Goal: Task Accomplishment & Management: Manage account settings

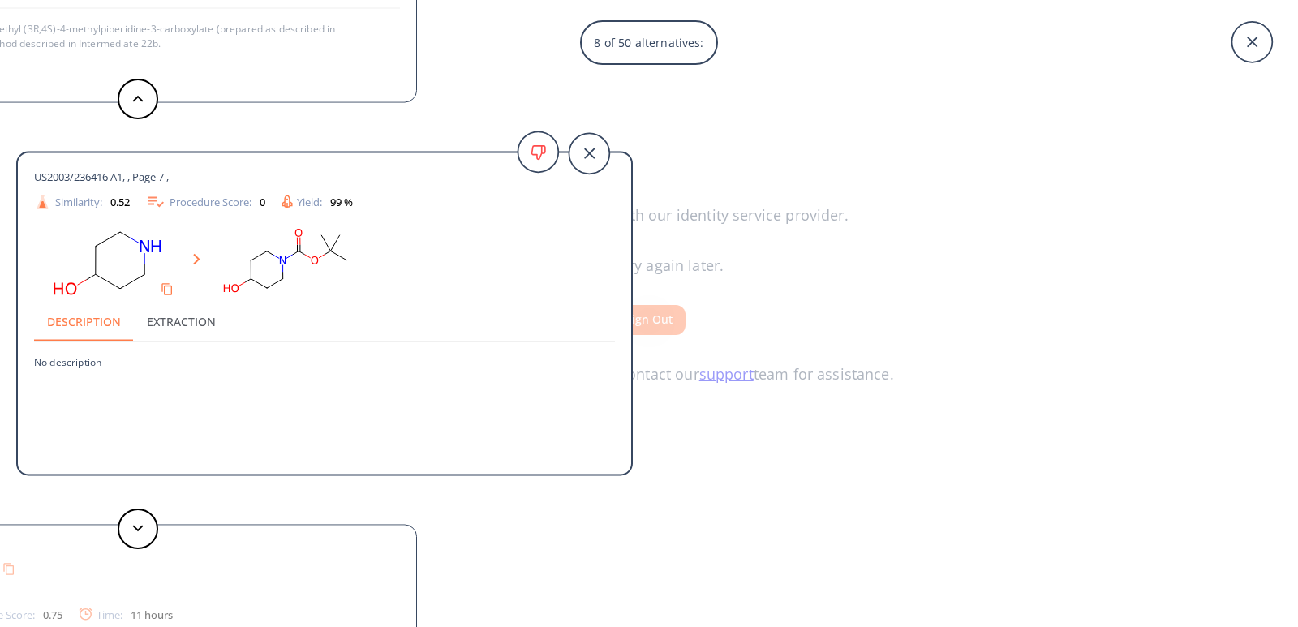
scroll to position [3, 0]
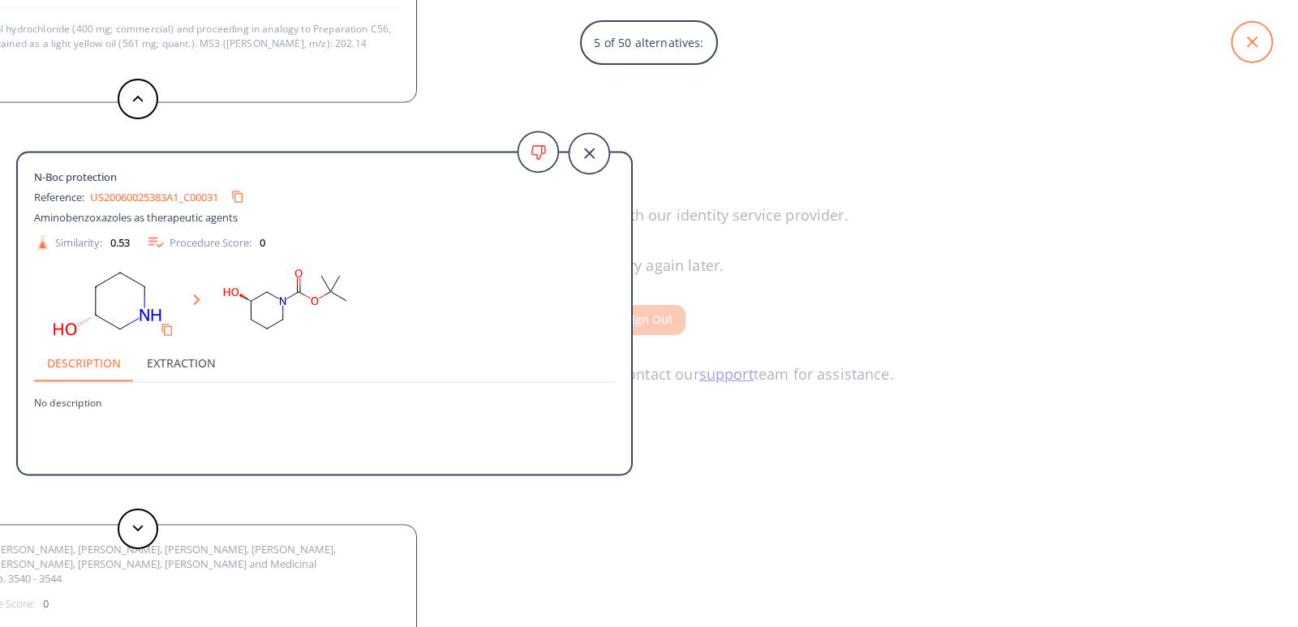
click at [1246, 43] on icon at bounding box center [1251, 42] width 41 height 41
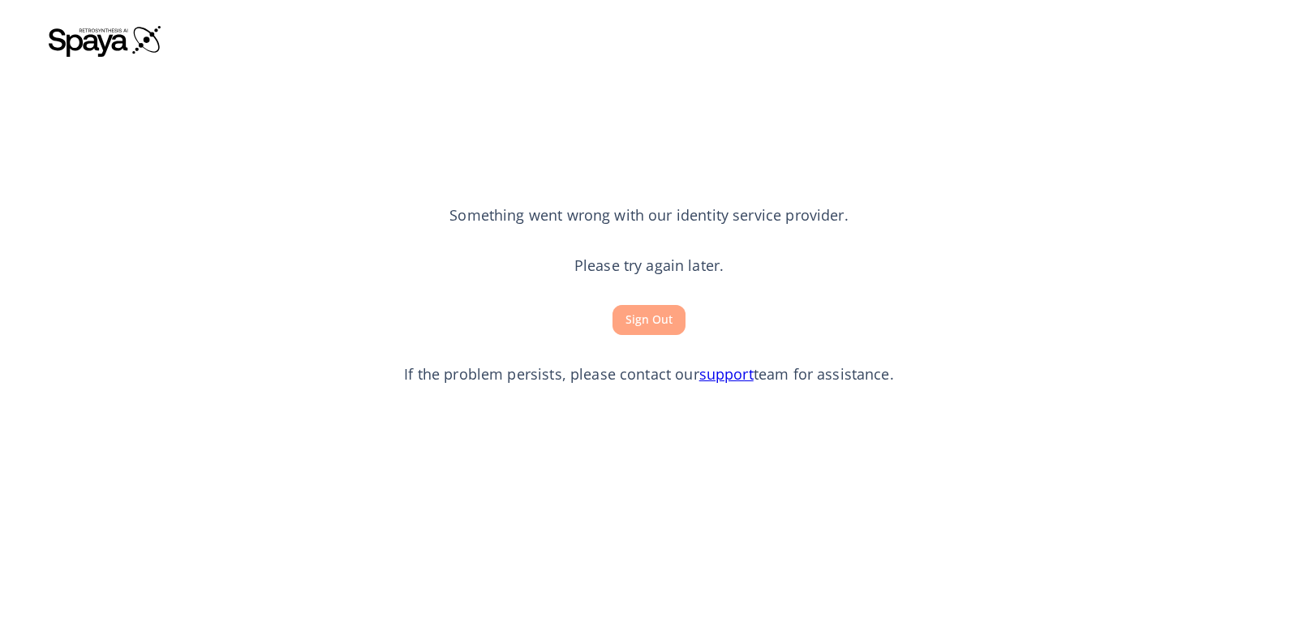
click at [666, 326] on button "Sign Out" at bounding box center [648, 320] width 73 height 30
